Goal: Transaction & Acquisition: Purchase product/service

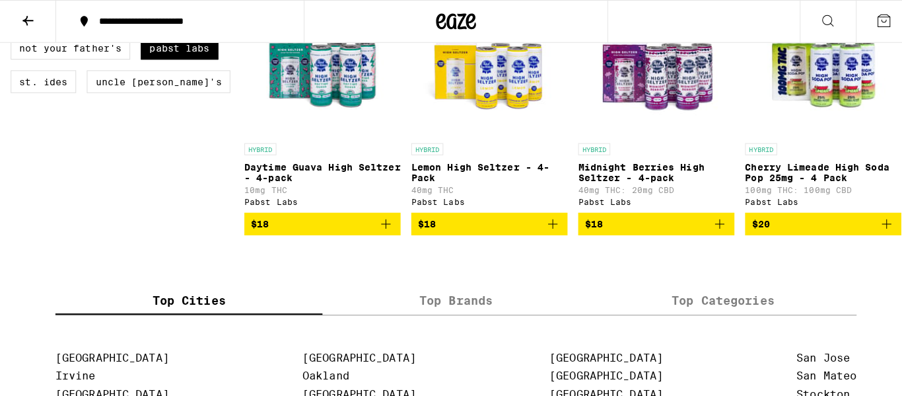
scroll to position [430, 0]
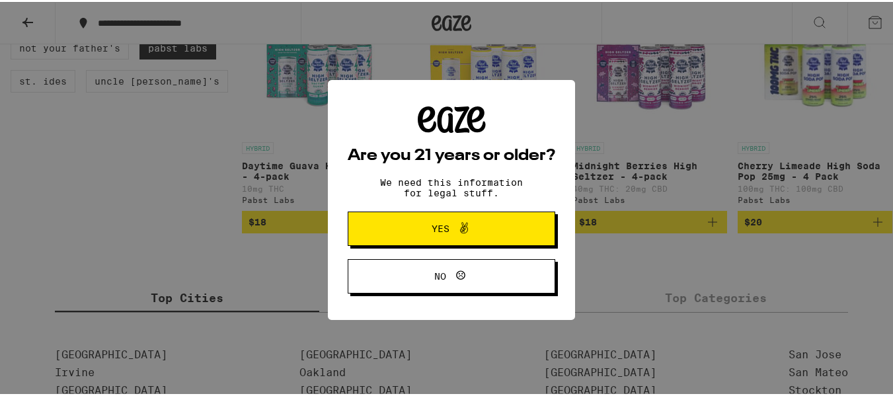
click at [608, 144] on div "Are you 21 years or older? We need this information for legal stuff. Yes No" at bounding box center [451, 198] width 902 height 396
click at [534, 224] on button "Yes" at bounding box center [450, 226] width 207 height 34
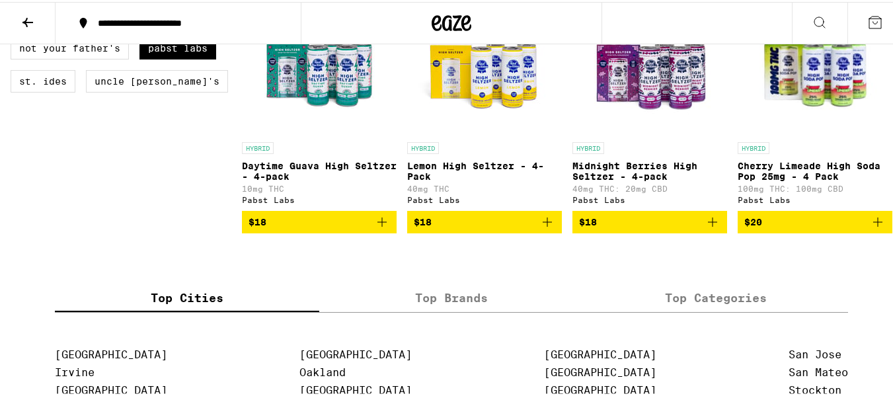
click at [350, 91] on img "Open page for Daytime Guava High Seltzer - 4-pack from Pabst Labs" at bounding box center [319, 67] width 132 height 132
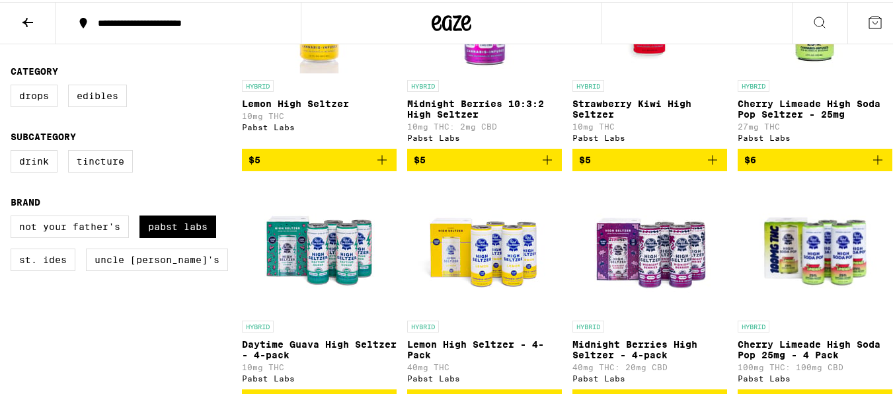
scroll to position [251, 0]
